Goal: Download file/media

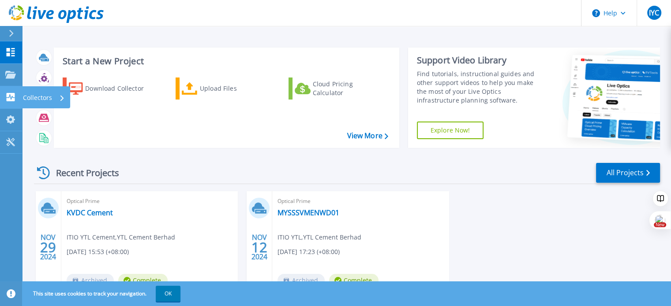
click at [34, 94] on p "Collectors" at bounding box center [37, 97] width 29 height 23
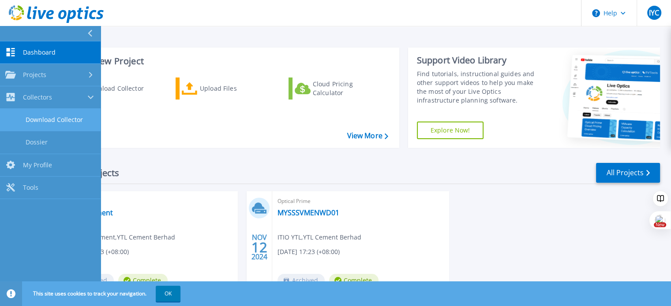
click at [54, 125] on link "Download Collector" at bounding box center [50, 120] width 101 height 22
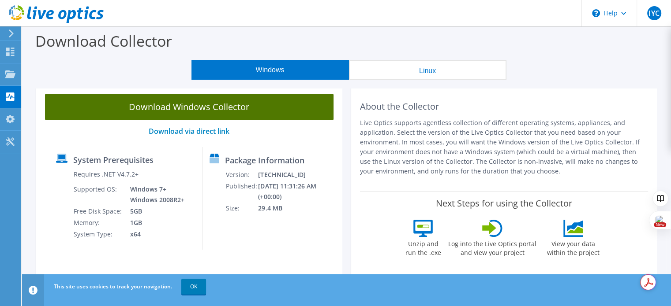
click at [200, 109] on link "Download Windows Collector" at bounding box center [189, 107] width 288 height 26
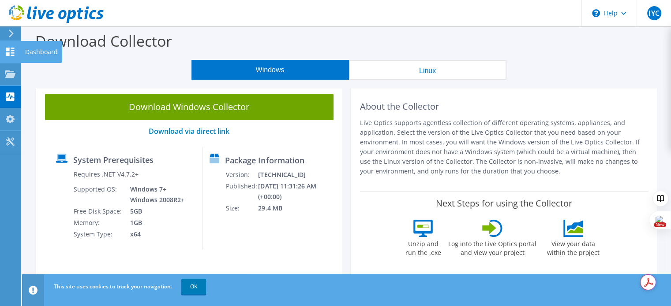
click at [11, 54] on icon at bounding box center [10, 52] width 11 height 8
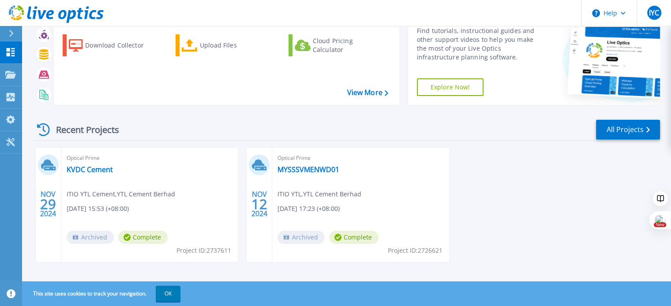
scroll to position [50, 0]
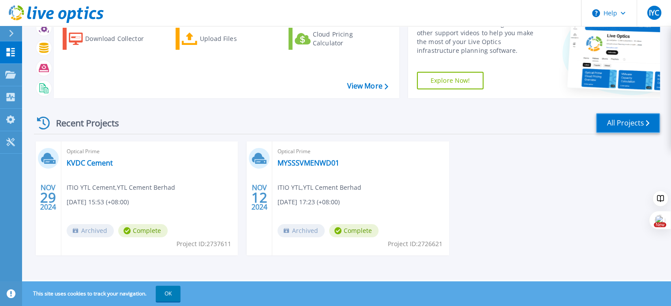
click at [639, 129] on link "All Projects" at bounding box center [628, 123] width 64 height 20
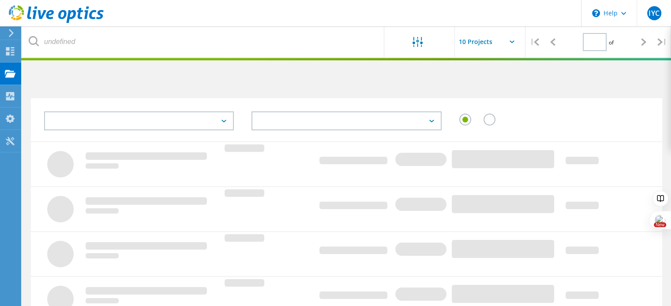
type input "1"
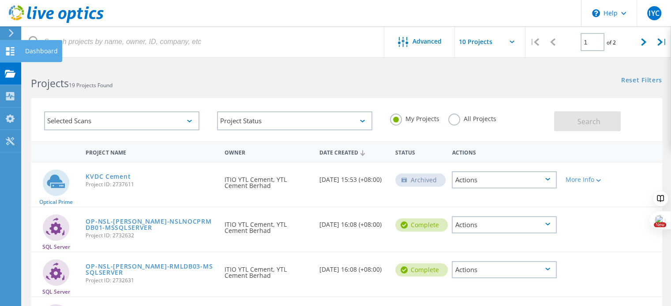
click at [15, 55] on icon at bounding box center [10, 51] width 11 height 8
click at [41, 52] on div "Dashboard" at bounding box center [41, 51] width 33 height 6
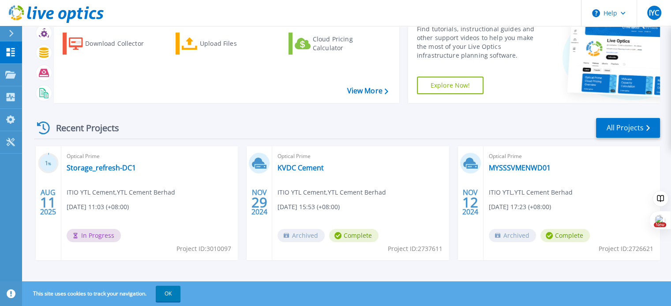
scroll to position [45, 0]
click at [122, 168] on link "Storage_refresh-DC1" at bounding box center [101, 167] width 69 height 9
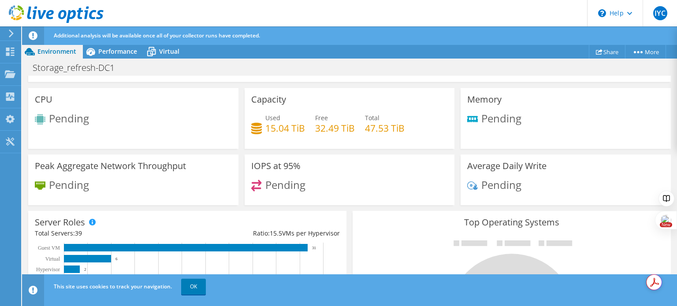
scroll to position [131, 0]
click at [167, 49] on span "Virtual" at bounding box center [169, 51] width 20 height 8
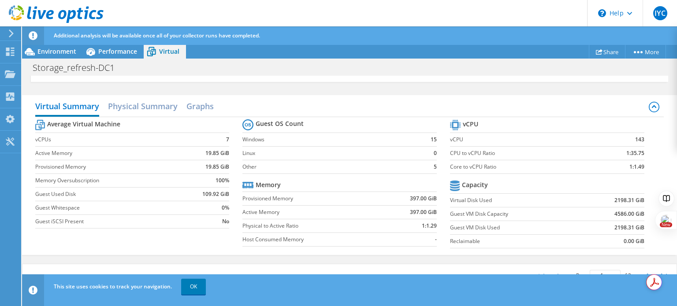
scroll to position [231, 0]
click at [429, 252] on div "Virtual Summary Physical Summary Graphs Average Virtual Machine vCPUs 7 Active …" at bounding box center [349, 175] width 655 height 160
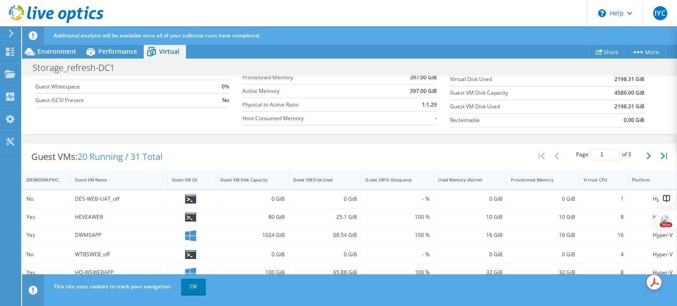
scroll to position [154, 0]
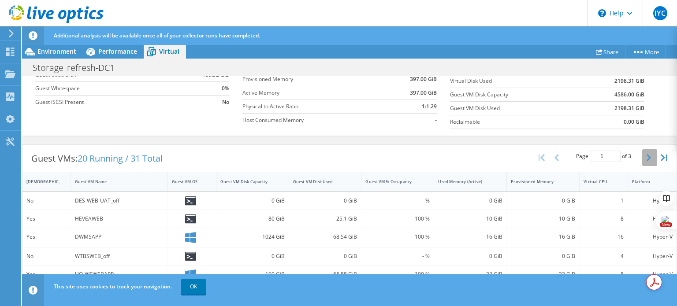
click at [647, 157] on icon "button" at bounding box center [649, 157] width 4 height 7
type input "2"
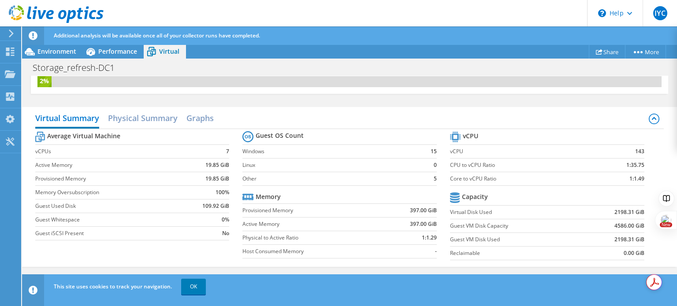
scroll to position [14, 0]
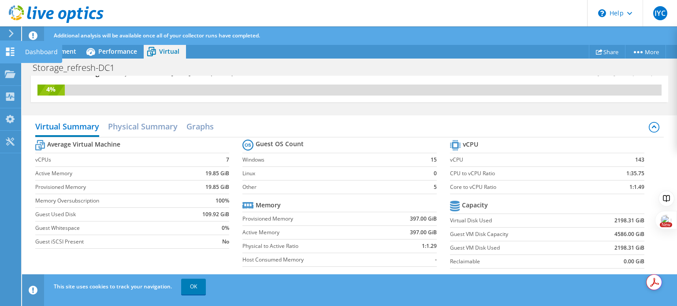
click at [34, 54] on div "Dashboard" at bounding box center [41, 52] width 41 height 22
